Goal: Find specific page/section: Find specific page/section

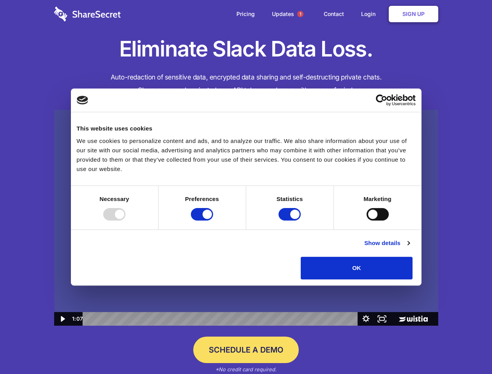
click at [246, 187] on img at bounding box center [246, 218] width 384 height 216
click at [126, 221] on div at bounding box center [114, 214] width 22 height 12
click at [213, 221] on input "Preferences" at bounding box center [202, 214] width 22 height 12
checkbox input "false"
click at [291, 221] on input "Statistics" at bounding box center [290, 214] width 22 height 12
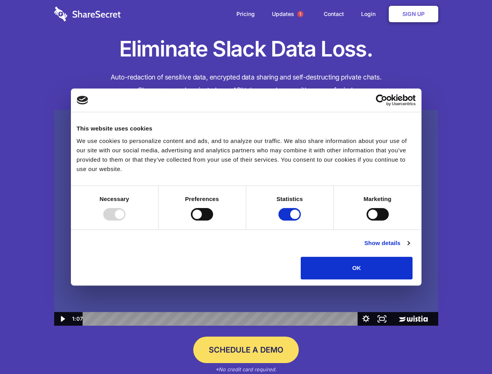
checkbox input "false"
click at [367, 221] on input "Marketing" at bounding box center [378, 214] width 22 height 12
checkbox input "true"
click at [410, 248] on link "Show details" at bounding box center [387, 243] width 45 height 9
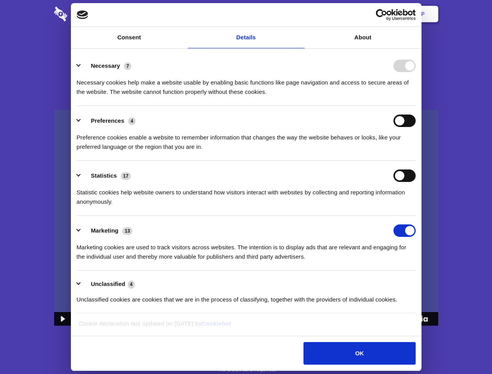
click at [416, 216] on li "Statistics 17 Statistic cookies help website owners to understand how visitors …" at bounding box center [246, 188] width 339 height 55
click at [300, 14] on span "1" at bounding box center [301, 14] width 6 height 6
click at [246, 218] on icon "Play Video: Sharesecret Slack Extension" at bounding box center [246, 211] width 50 height 32
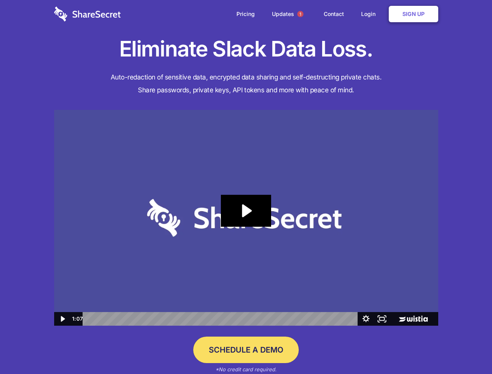
click at [246, 218] on icon "Play Video: Sharesecret Slack Extension" at bounding box center [246, 211] width 50 height 32
